Goal: Find specific page/section: Find specific page/section

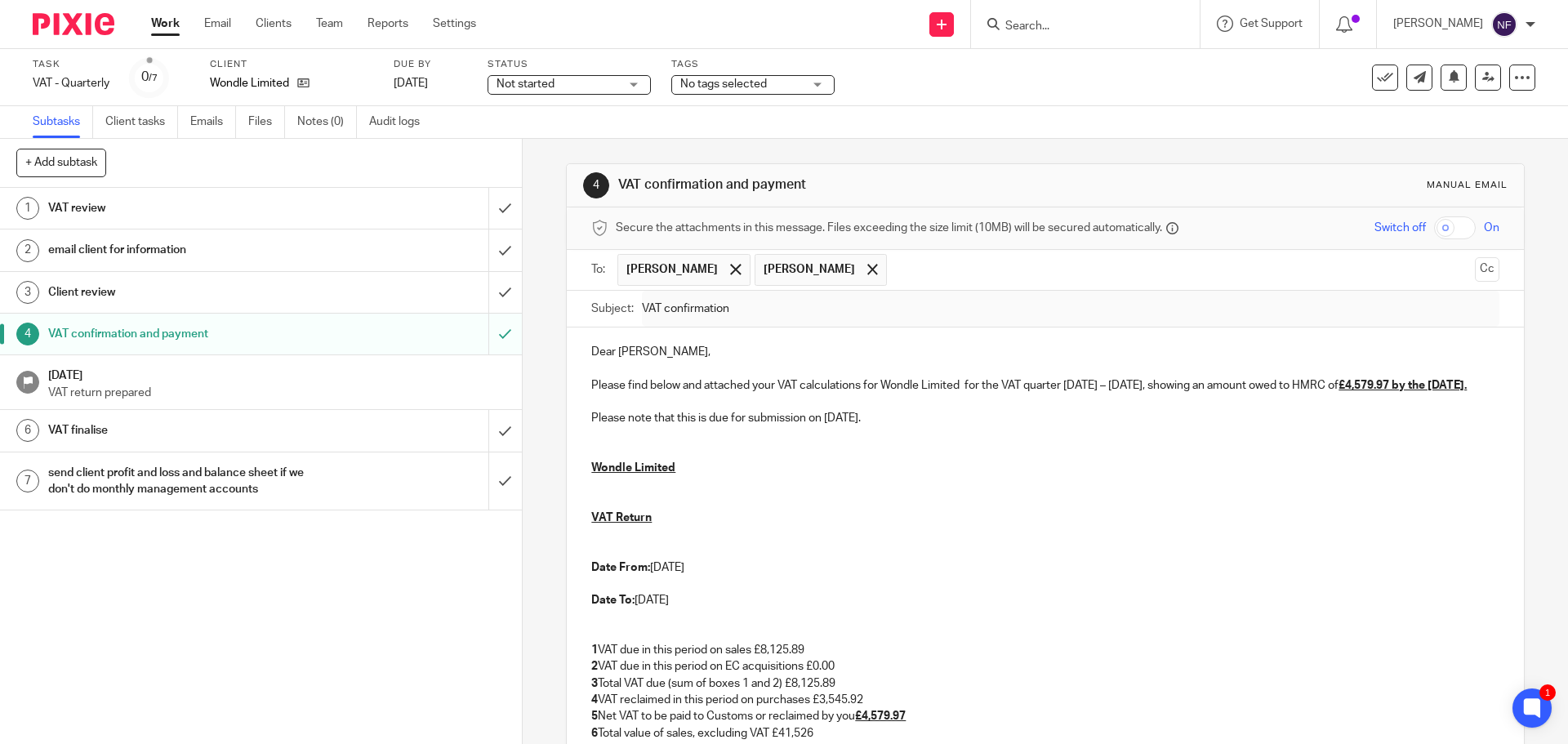
scroll to position [408, 0]
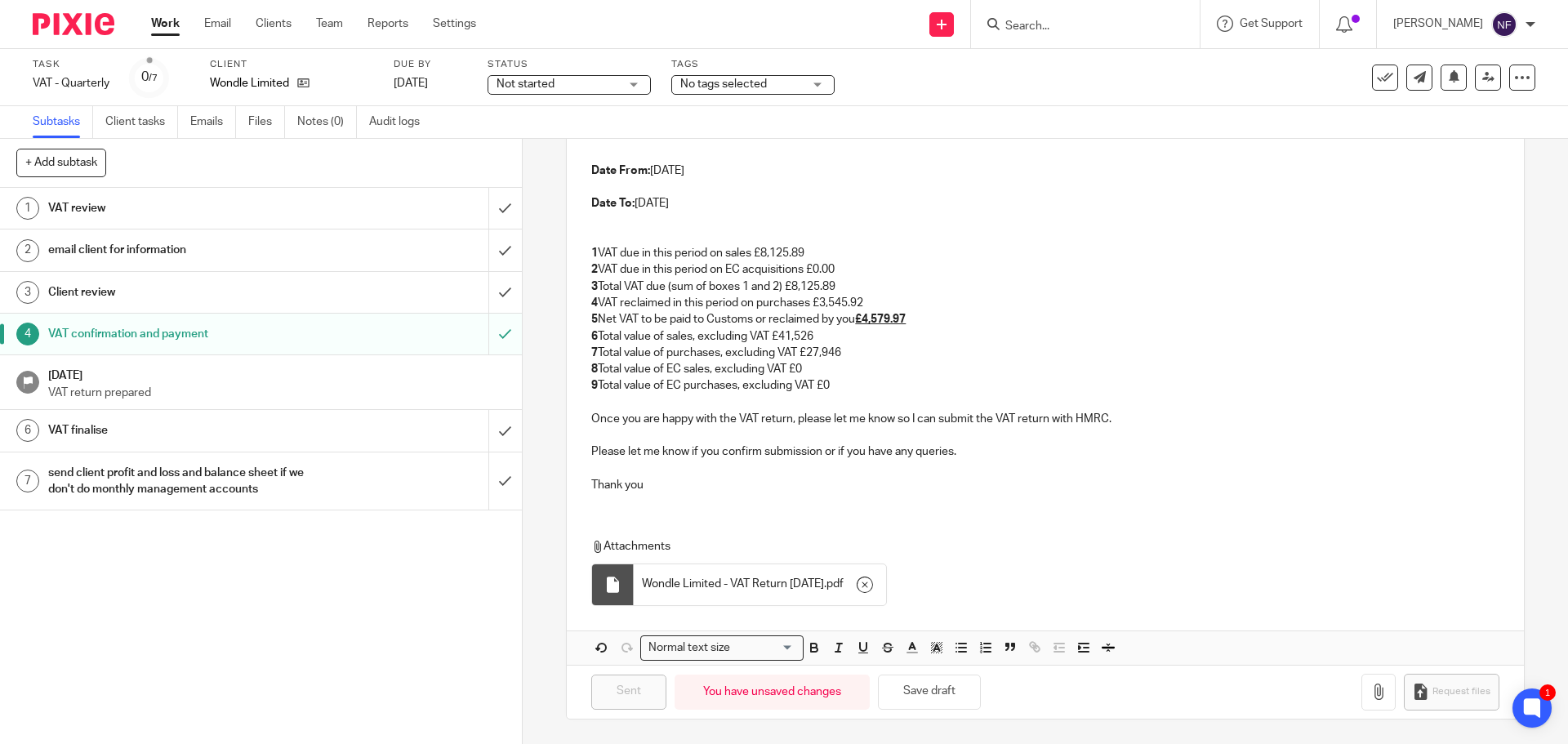
click at [1077, 23] on input "Search" at bounding box center [1077, 26] width 147 height 14
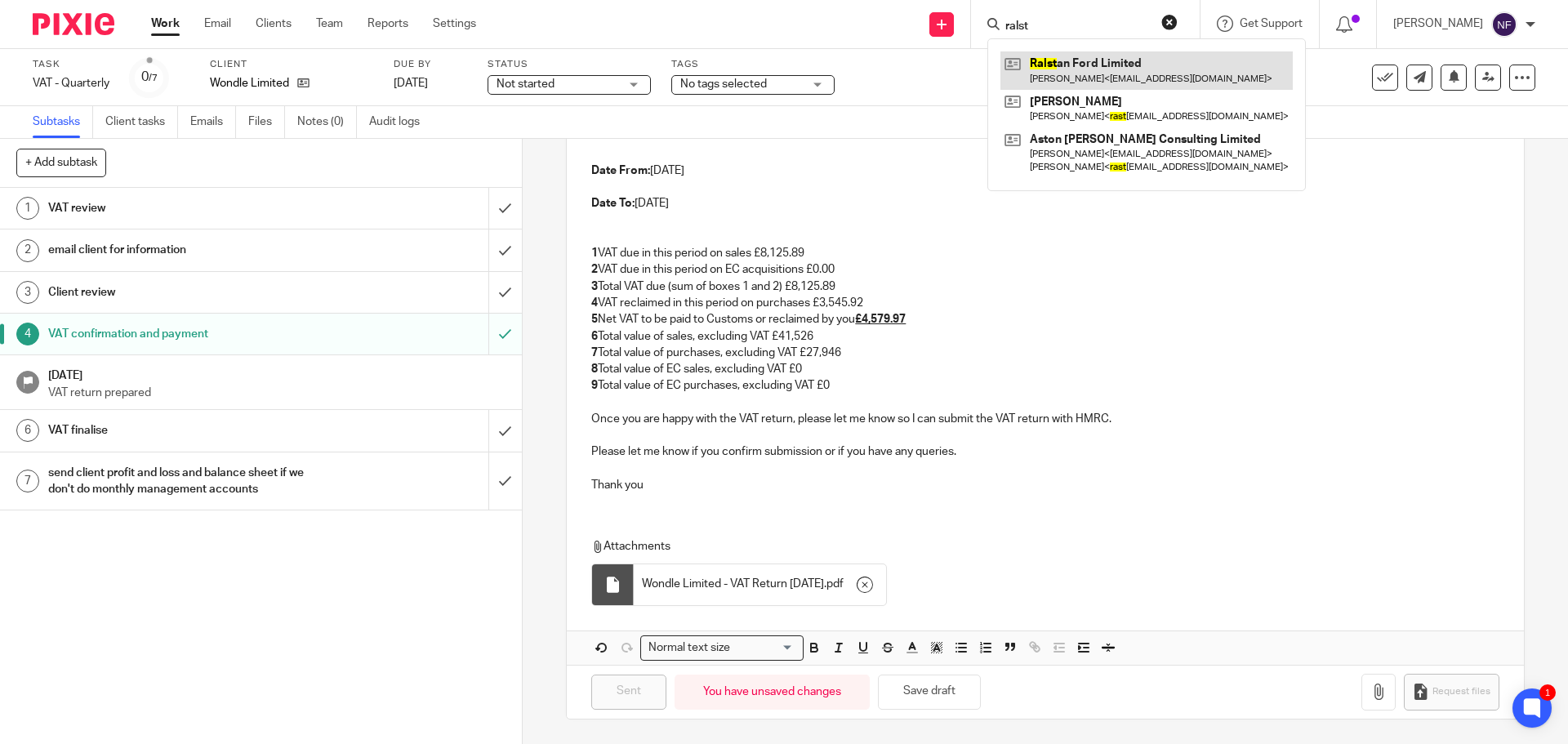
type input "ralst"
click at [1100, 67] on link at bounding box center [1147, 70] width 293 height 37
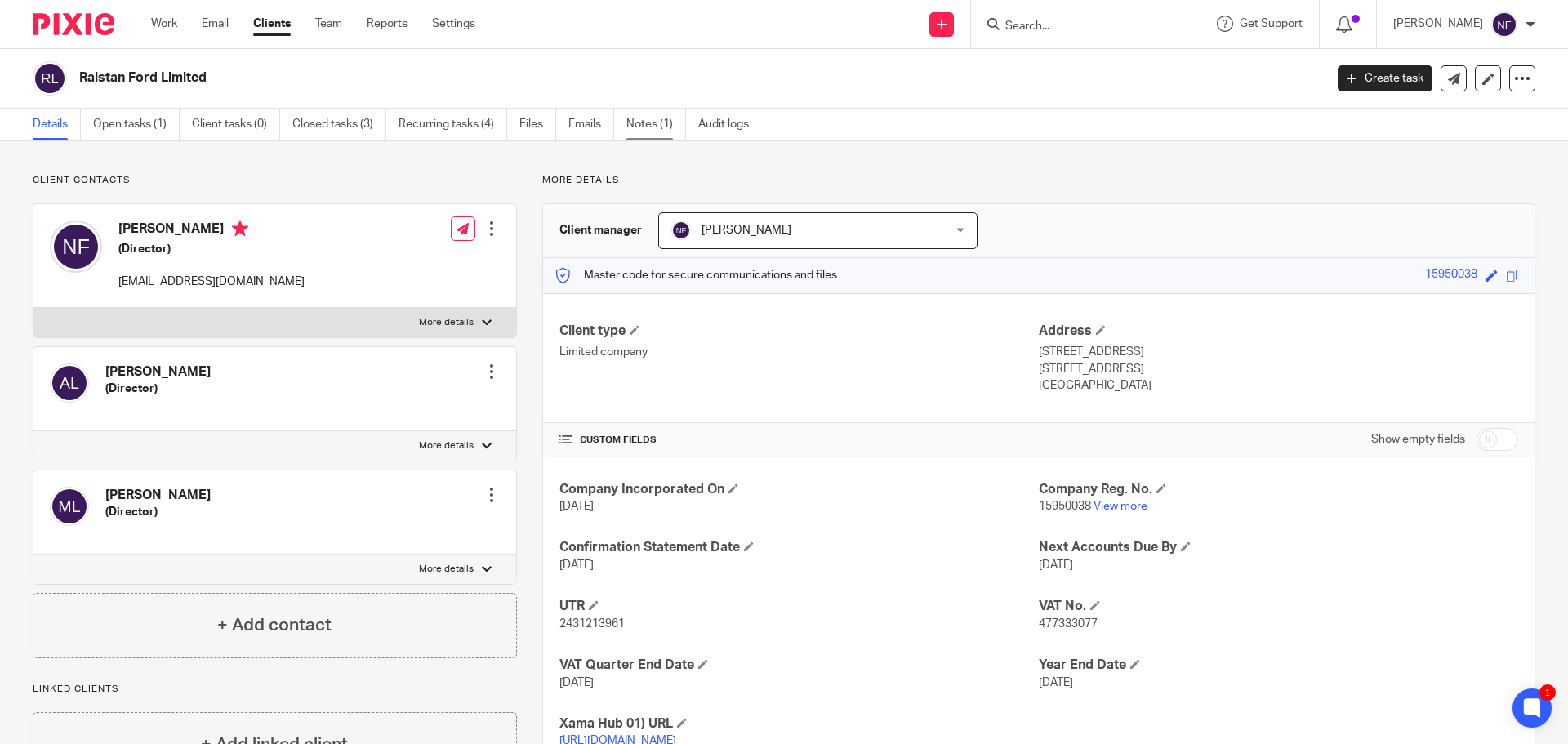
click at [651, 123] on link "Notes (1)" at bounding box center [656, 124] width 60 height 32
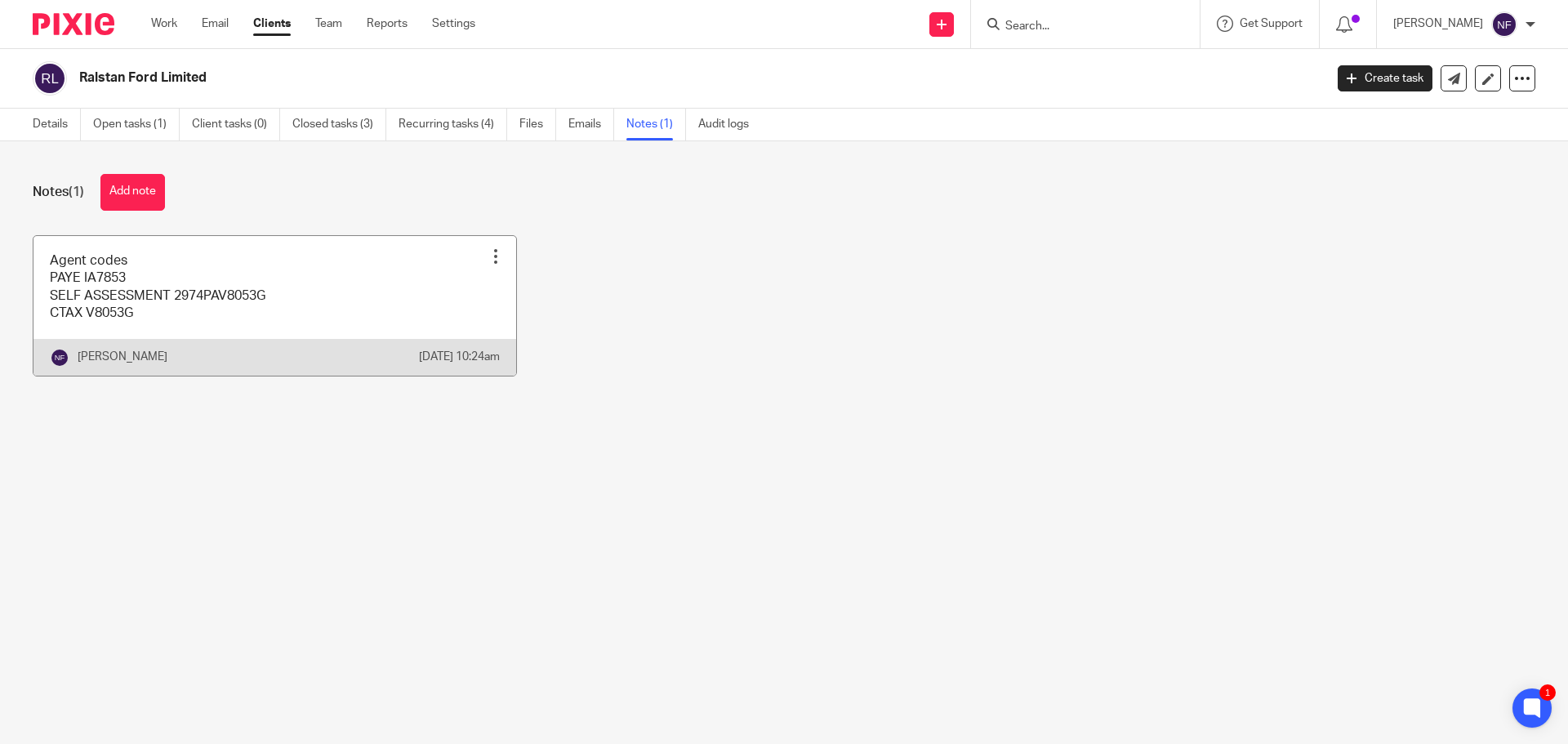
click at [381, 340] on link at bounding box center [275, 305] width 483 height 140
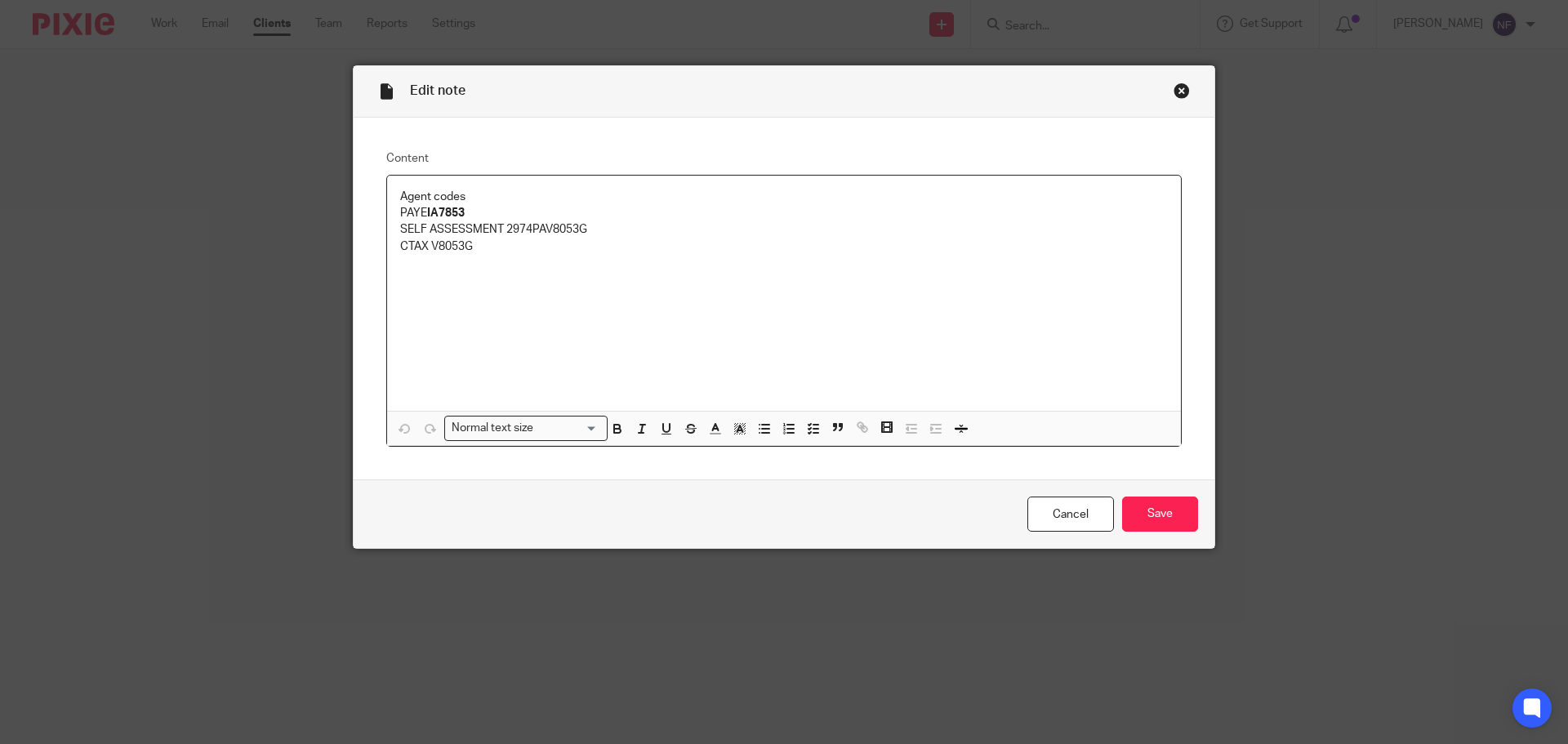
click at [1176, 88] on div "Close this dialog window" at bounding box center [1181, 90] width 16 height 16
